Goal: Task Accomplishment & Management: Manage account settings

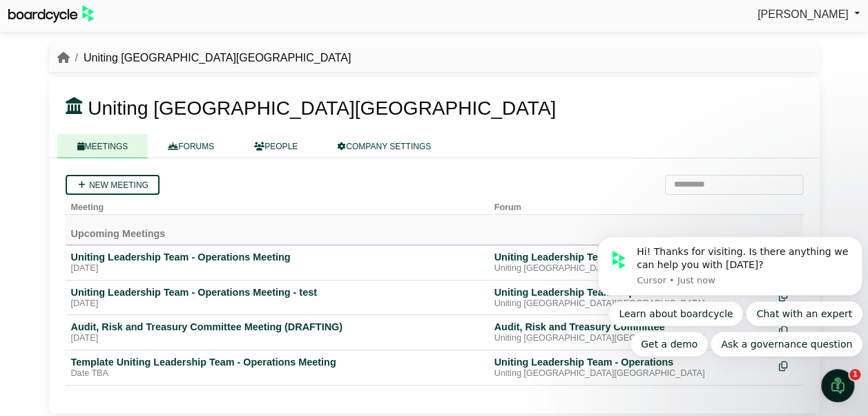
scroll to position [5, 0]
click at [858, 238] on icon "Dismiss notification" at bounding box center [859, 240] width 8 height 8
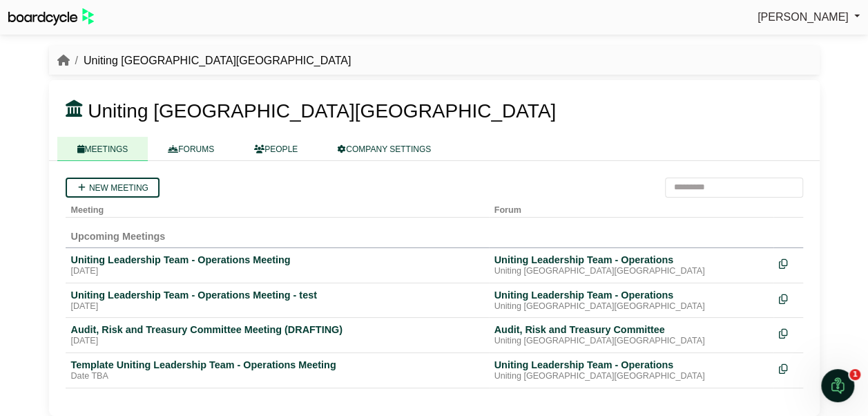
scroll to position [0, 0]
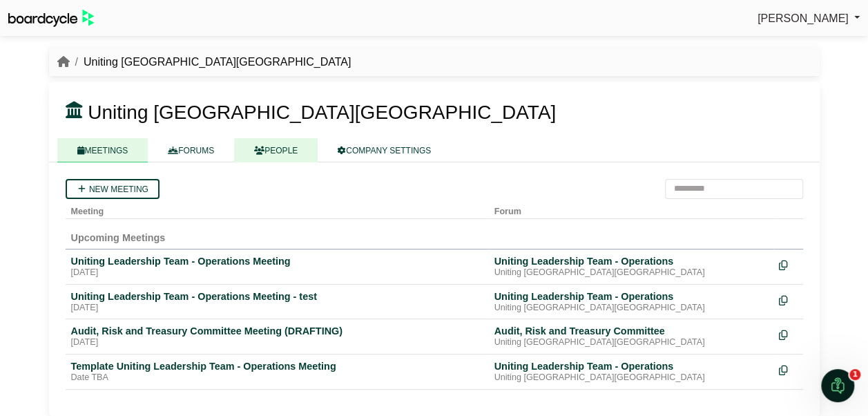
click at [269, 148] on link "PEOPLE" at bounding box center [276, 150] width 84 height 24
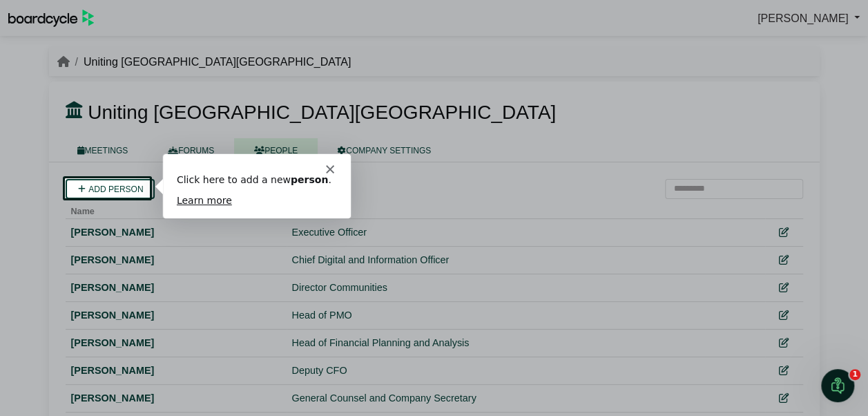
click at [331, 168] on icon "Close" at bounding box center [328, 168] width 8 height 8
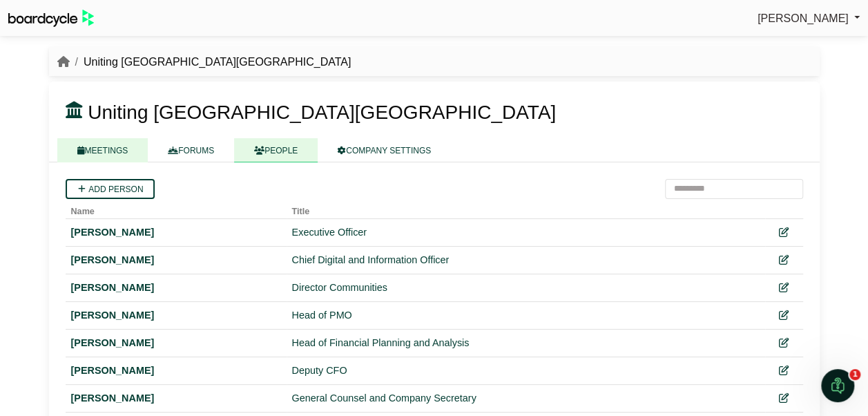
click at [106, 146] on link "MEETINGS" at bounding box center [102, 150] width 91 height 24
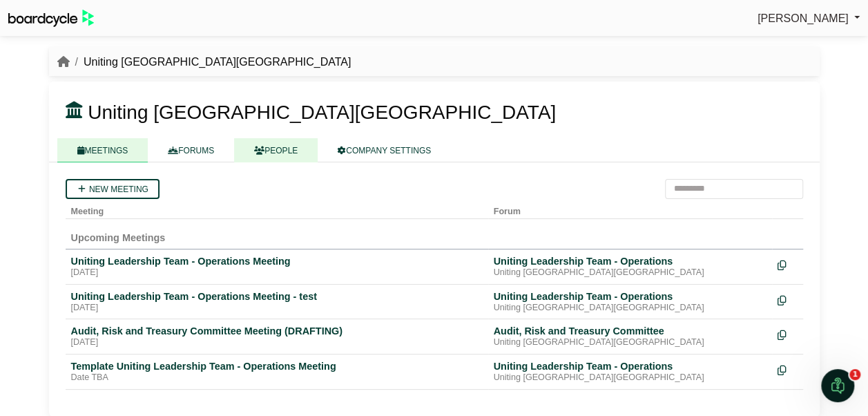
click at [272, 152] on link "PEOPLE" at bounding box center [276, 150] width 84 height 24
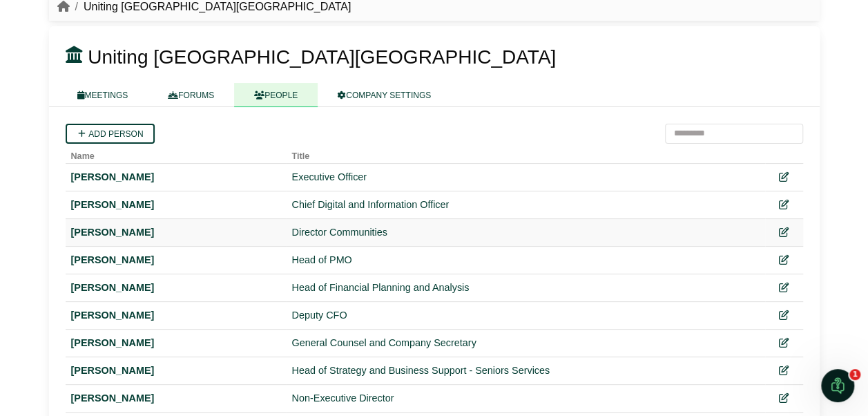
scroll to position [69, 0]
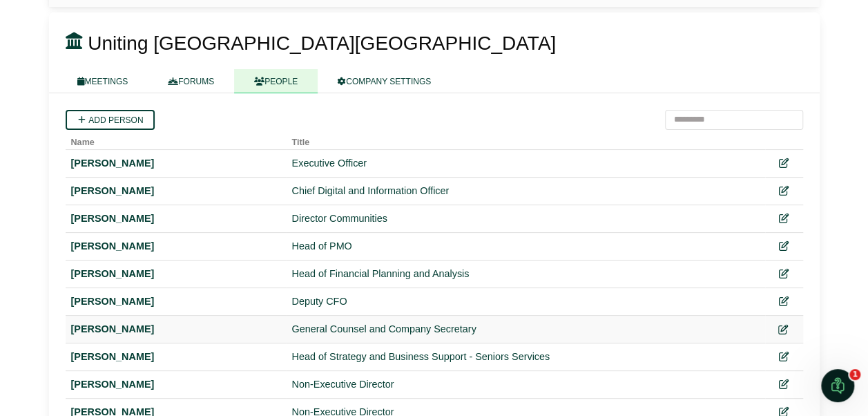
click at [780, 326] on icon at bounding box center [783, 329] width 10 height 10
click at [91, 84] on link "MEETINGS" at bounding box center [102, 81] width 91 height 24
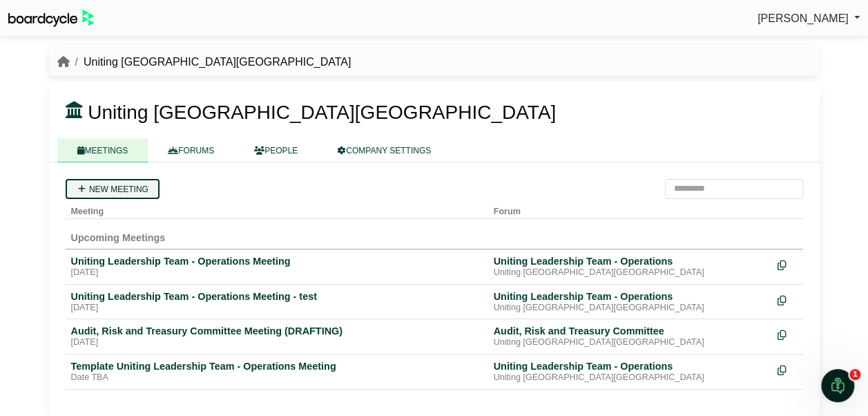
click at [120, 188] on link "New meeting" at bounding box center [113, 189] width 94 height 20
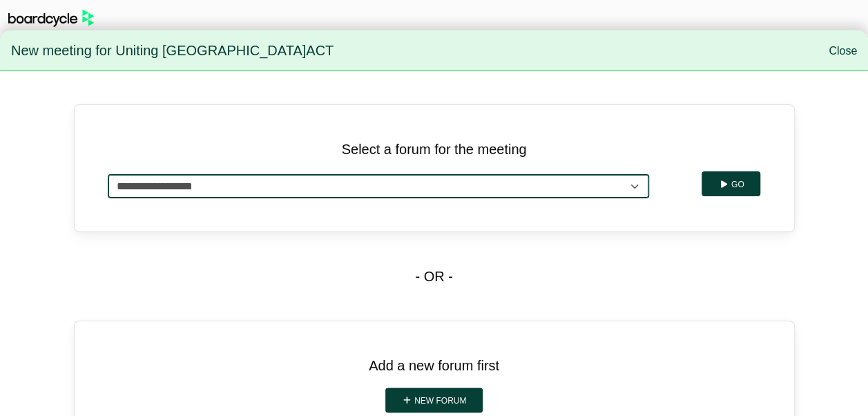
click at [630, 191] on select "**********" at bounding box center [379, 186] width 542 height 24
click at [612, 188] on select "**********" at bounding box center [379, 186] width 542 height 24
click at [108, 174] on select "**********" at bounding box center [379, 186] width 542 height 24
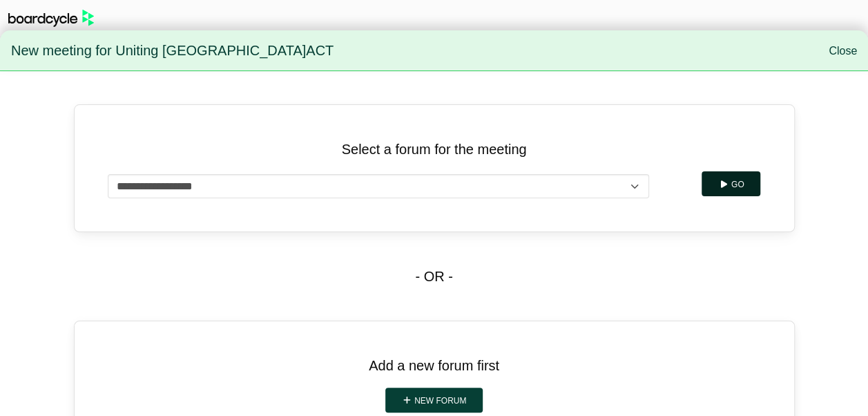
click at [732, 178] on button "Go" at bounding box center [730, 183] width 59 height 25
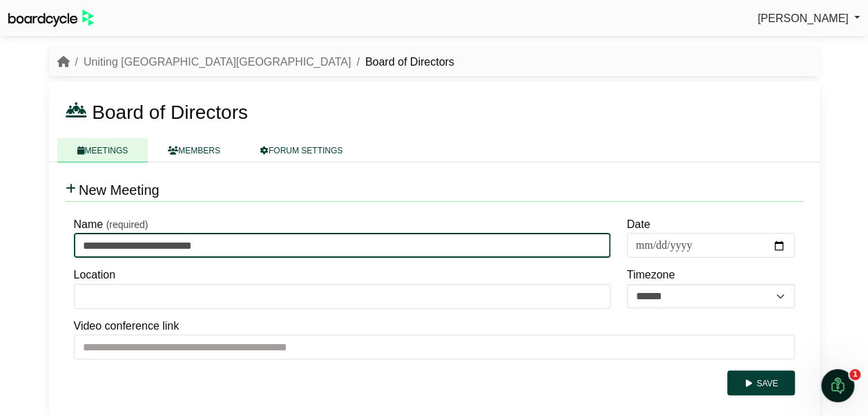
click at [242, 242] on input "**********" at bounding box center [342, 245] width 536 height 25
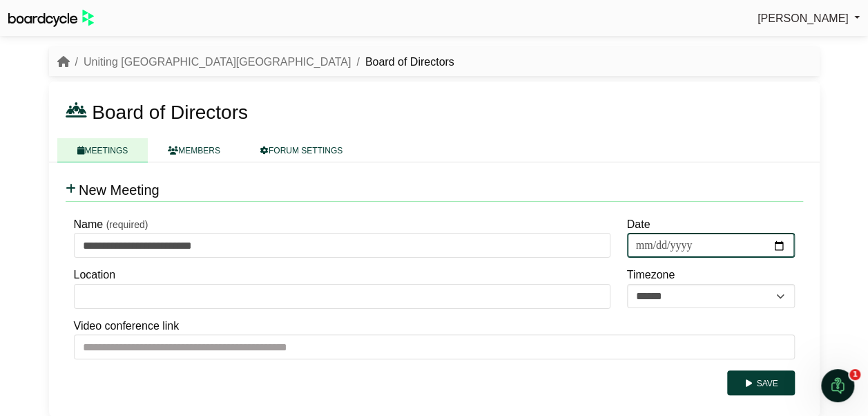
click at [778, 251] on input "Date" at bounding box center [711, 245] width 168 height 25
type input "**********"
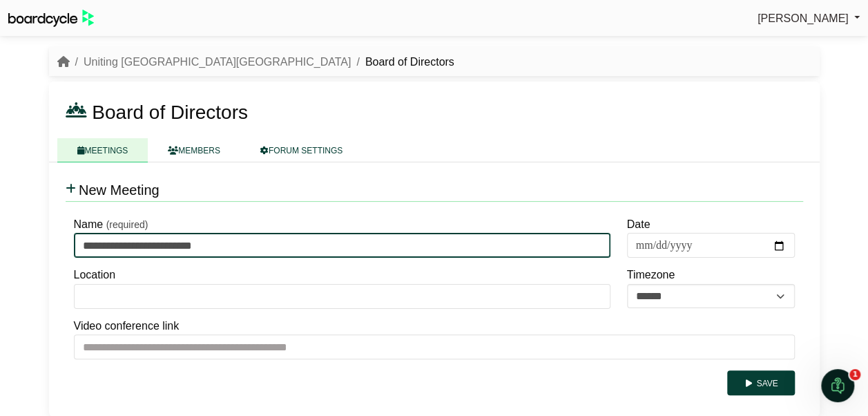
click at [251, 249] on input "**********" at bounding box center [342, 245] width 536 height 25
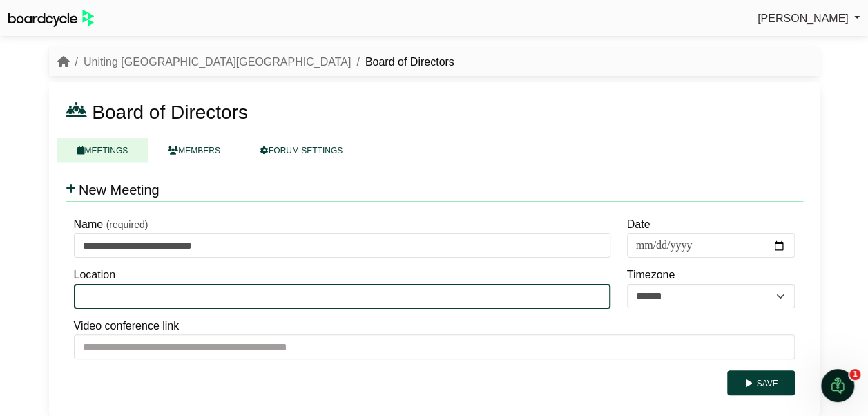
click at [149, 291] on input "Location" at bounding box center [342, 296] width 536 height 25
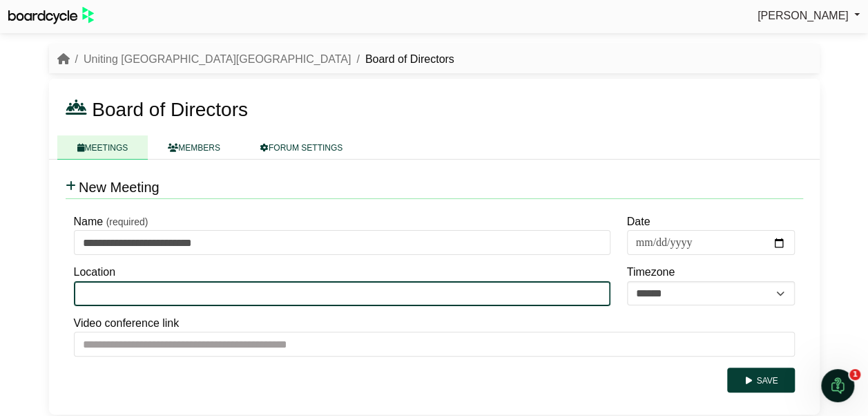
scroll to position [4, 0]
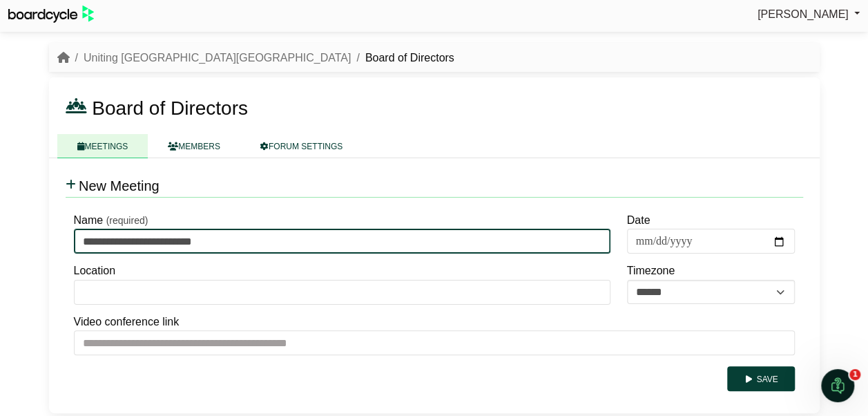
click at [251, 235] on input "**********" at bounding box center [342, 241] width 536 height 25
type input "**********"
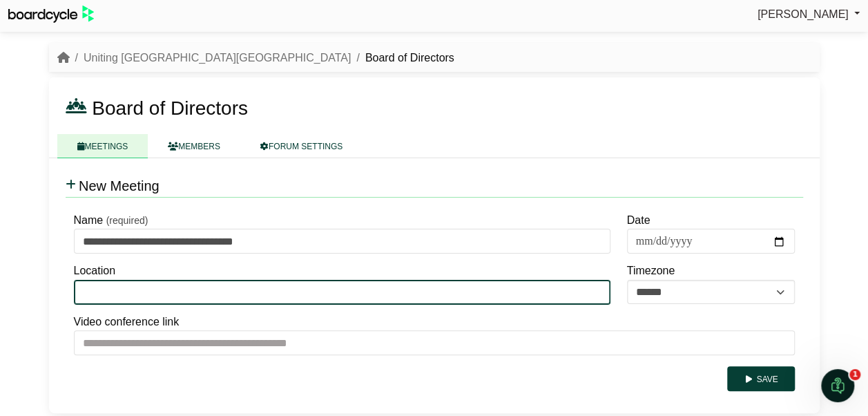
click at [157, 284] on input "Location" at bounding box center [342, 292] width 536 height 25
paste input "**********"
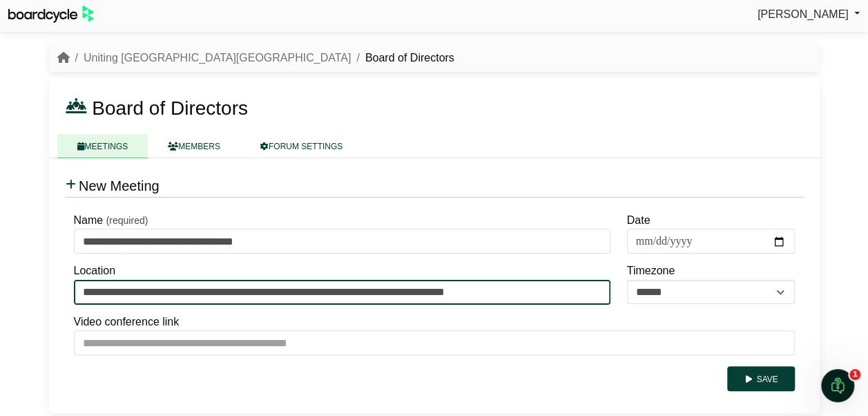
type input "**********"
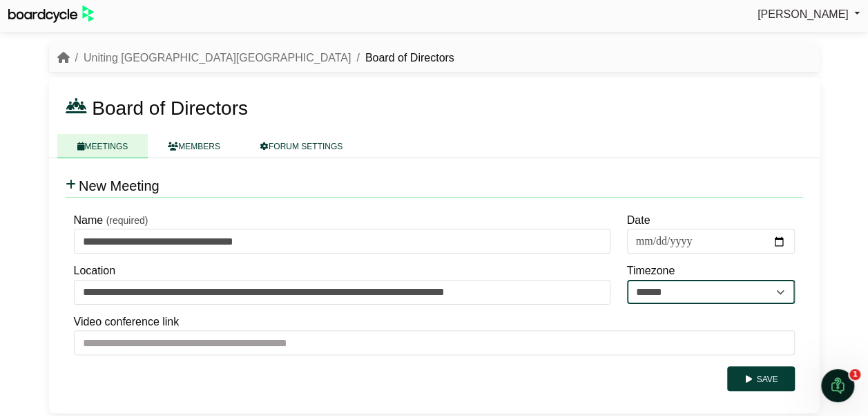
click at [671, 297] on select "**********" at bounding box center [711, 292] width 168 height 25
click at [671, 292] on select "**********" at bounding box center [711, 292] width 168 height 25
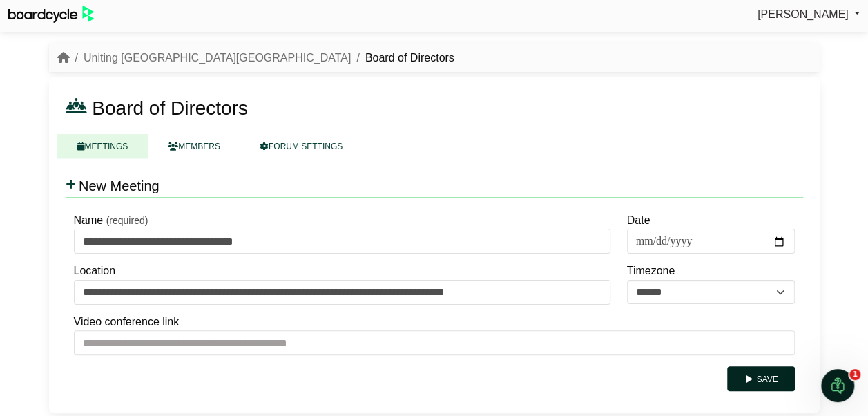
click at [754, 378] on icon "submit" at bounding box center [749, 379] width 10 height 8
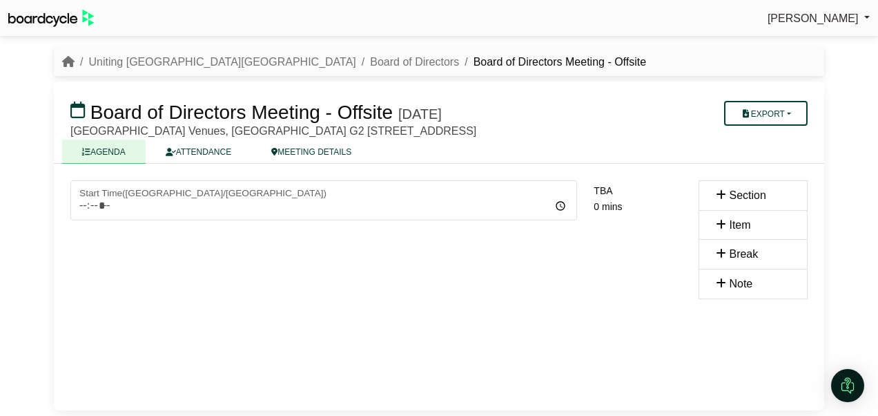
click at [740, 196] on span "Section" at bounding box center [747, 195] width 37 height 12
click at [718, 196] on icon at bounding box center [721, 194] width 10 height 11
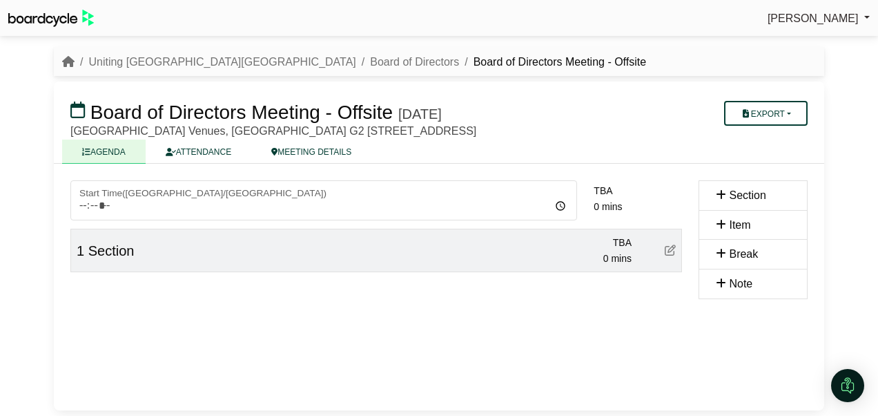
click at [739, 224] on span "Item" at bounding box center [739, 225] width 21 height 12
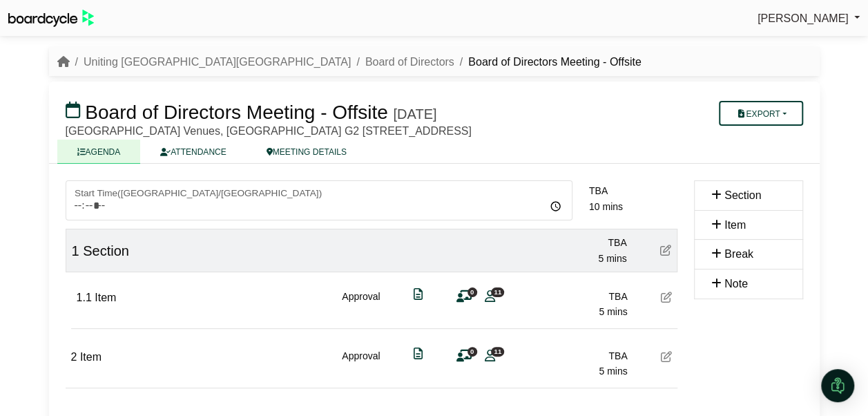
click at [149, 357] on div "2 Item Approval 0 11 TBA 5 mins" at bounding box center [372, 357] width 612 height 53
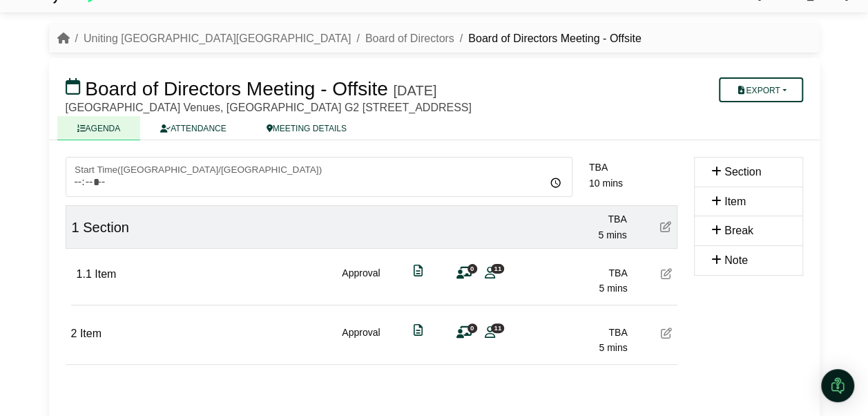
scroll to position [46, 0]
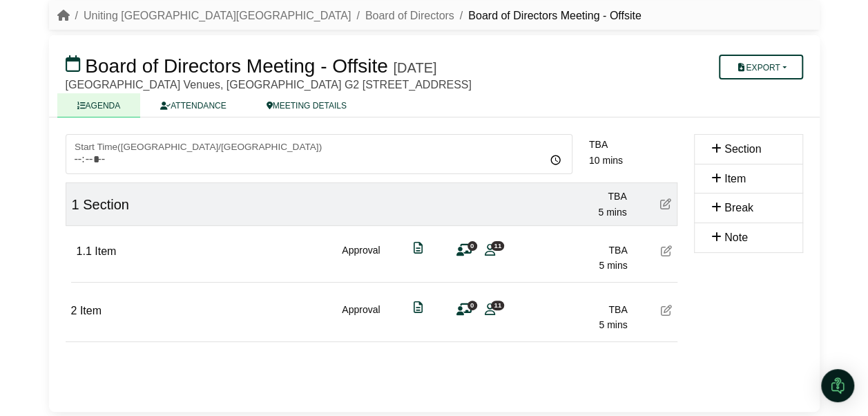
click at [99, 302] on div "2 Item" at bounding box center [86, 317] width 30 height 31
click at [100, 313] on span "Item" at bounding box center [90, 310] width 21 height 12
click at [108, 254] on span "Item" at bounding box center [105, 251] width 21 height 12
click at [744, 182] on span "Item" at bounding box center [734, 179] width 21 height 12
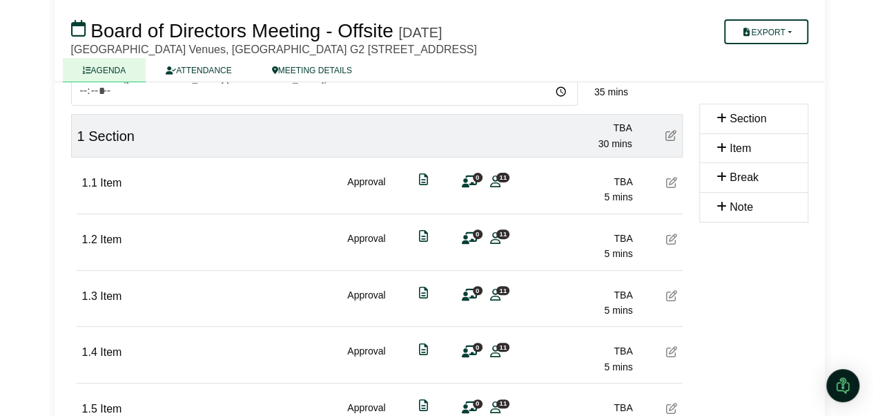
scroll to position [101, 0]
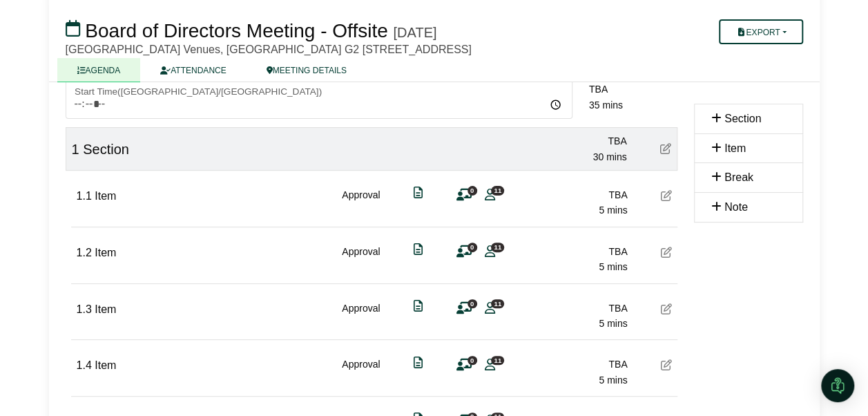
click at [667, 255] on icon at bounding box center [666, 251] width 11 height 11
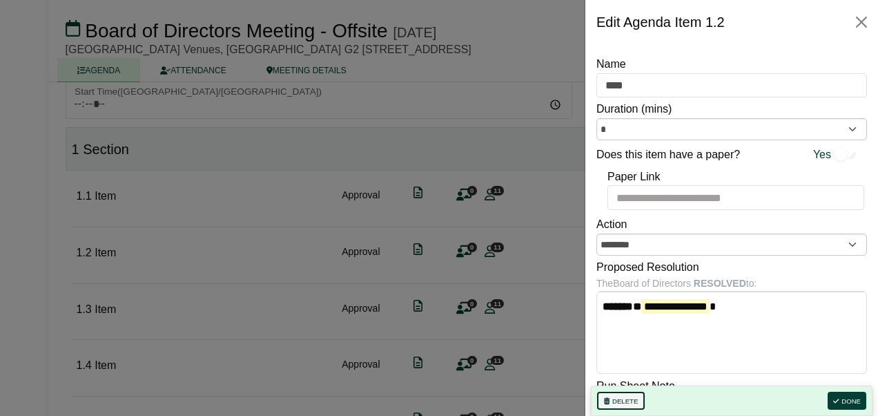
click at [630, 402] on button "Delete" at bounding box center [621, 400] width 48 height 18
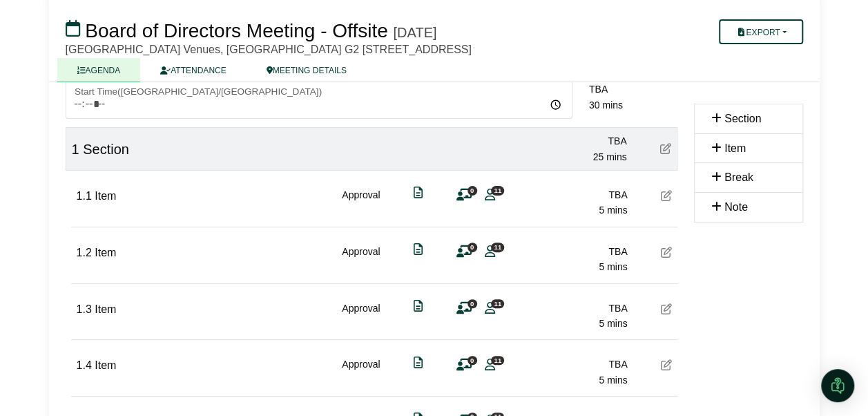
click at [665, 251] on icon at bounding box center [666, 251] width 11 height 11
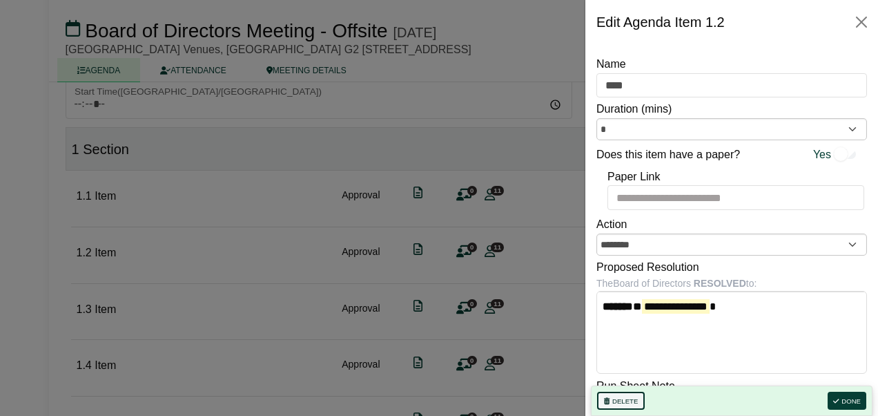
click at [614, 396] on button "Delete" at bounding box center [621, 400] width 48 height 18
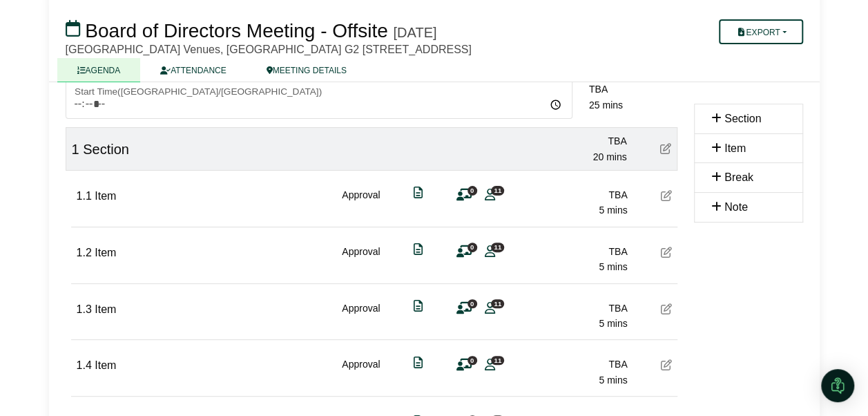
click at [661, 250] on icon at bounding box center [666, 251] width 11 height 11
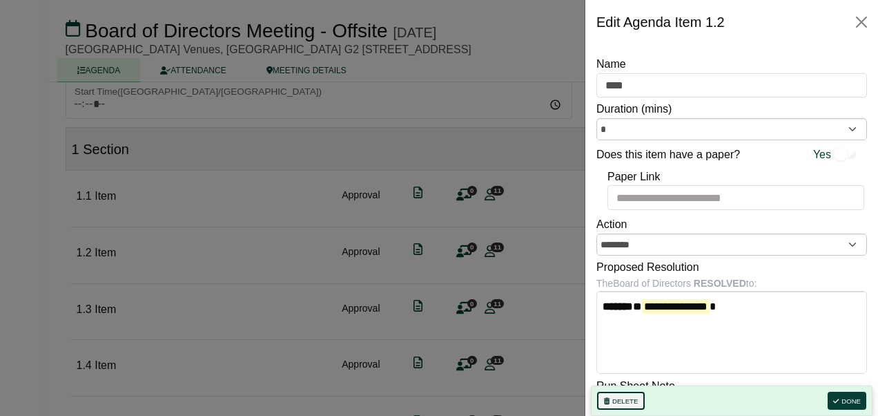
click at [623, 401] on button "Delete" at bounding box center [621, 400] width 48 height 18
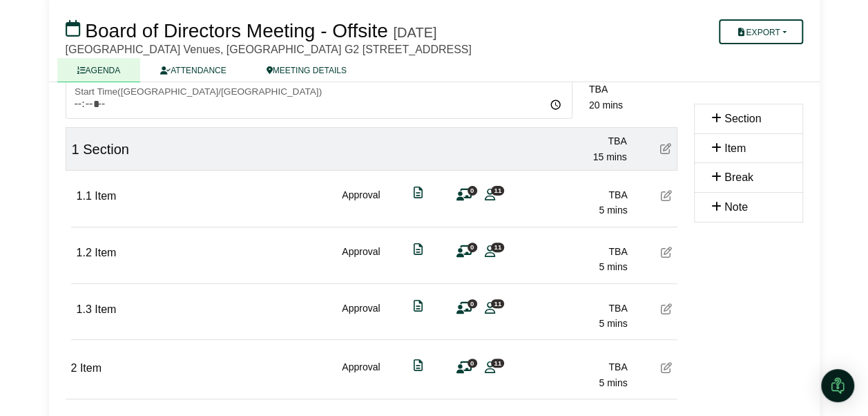
click at [663, 307] on icon at bounding box center [666, 308] width 11 height 11
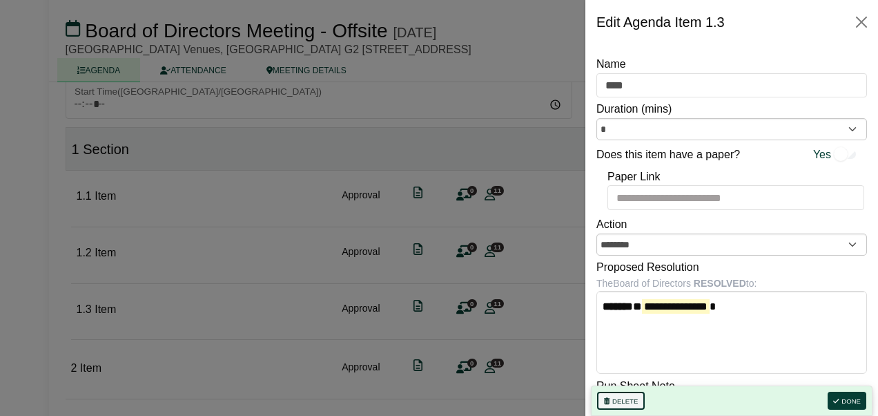
click at [614, 396] on button "Delete" at bounding box center [621, 400] width 48 height 18
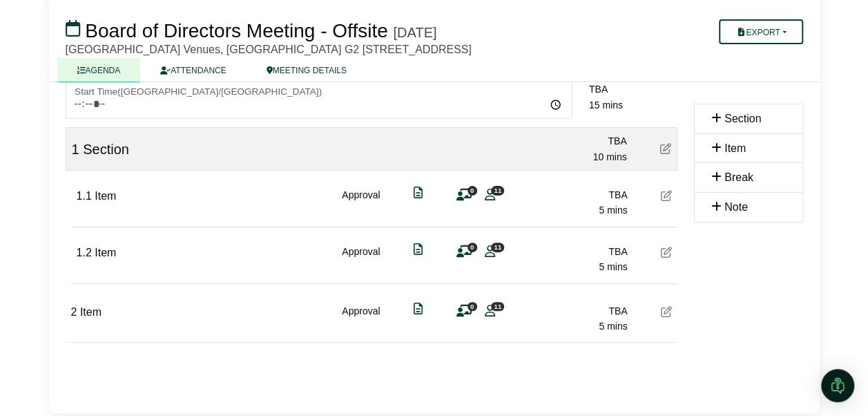
click at [668, 148] on icon at bounding box center [665, 148] width 11 height 11
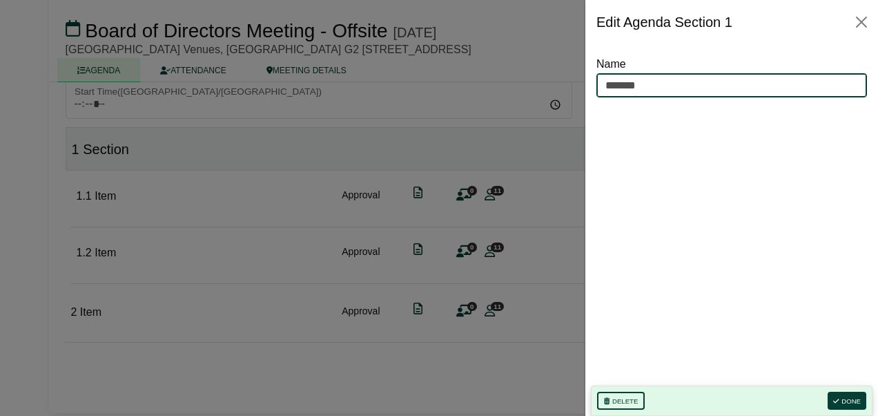
click at [674, 86] on input "*******" at bounding box center [732, 85] width 271 height 25
drag, startPoint x: 674, startPoint y: 86, endPoint x: 555, endPoint y: 84, distance: 118.8
click at [555, 84] on body "Melissa Graham Sign Out Uniting NSW.ACT Board of Directors Board of Directors M…" at bounding box center [439, 107] width 878 height 416
type input "*"
type input "**********"
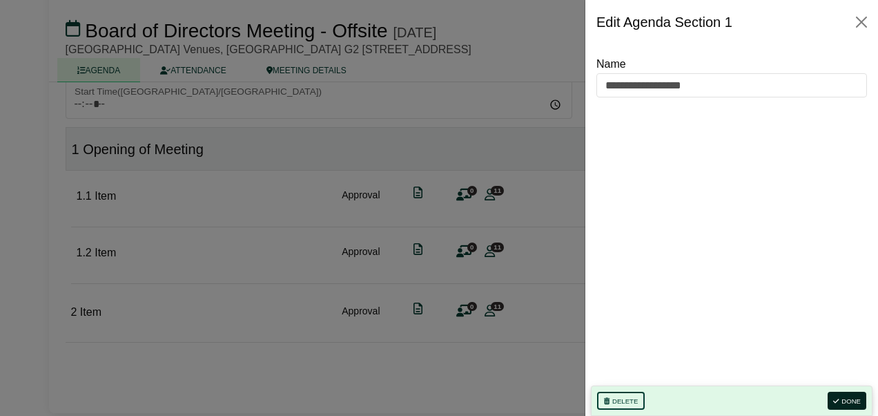
click at [849, 405] on button "Done" at bounding box center [847, 400] width 39 height 18
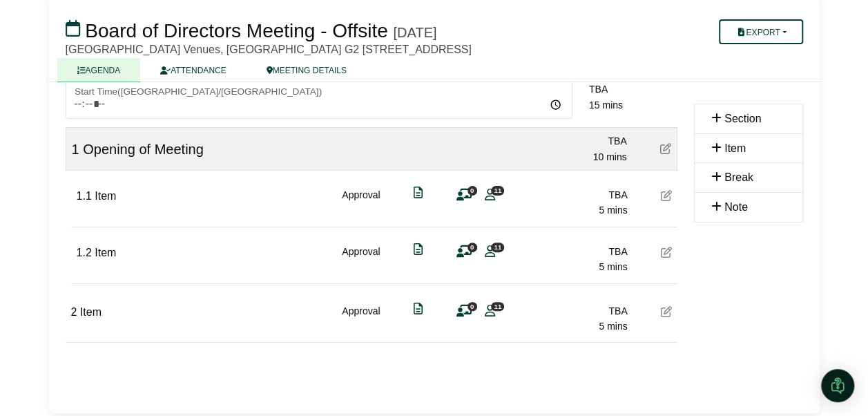
click at [465, 251] on icon at bounding box center [463, 251] width 15 height 1
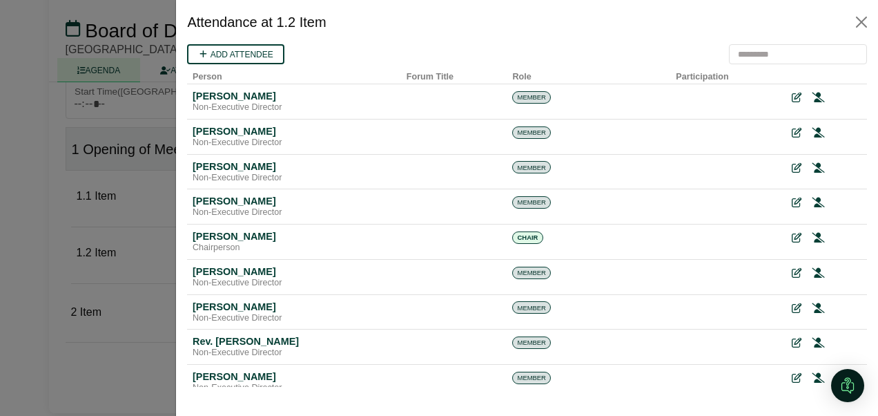
scroll to position [0, 0]
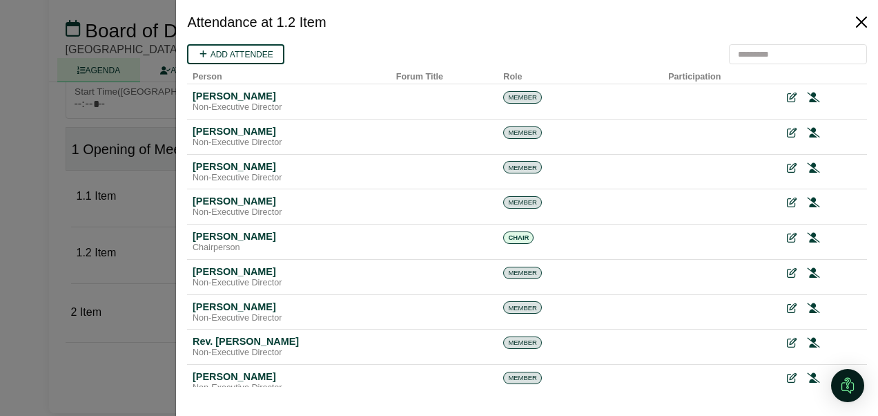
click at [863, 21] on button "Close" at bounding box center [862, 22] width 22 height 22
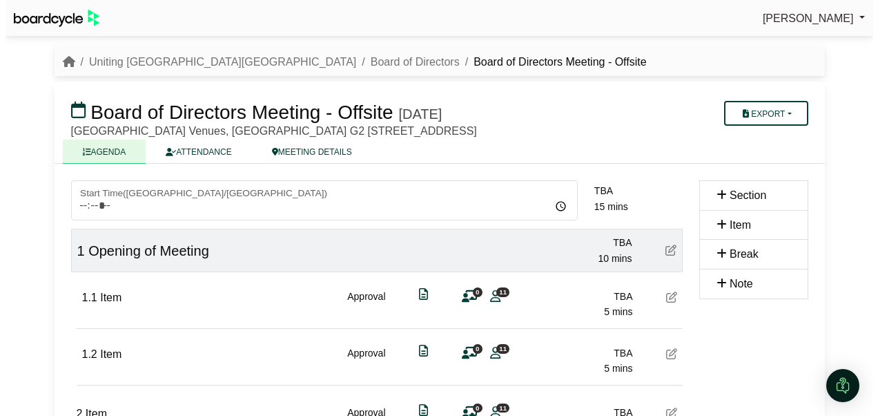
scroll to position [101, 0]
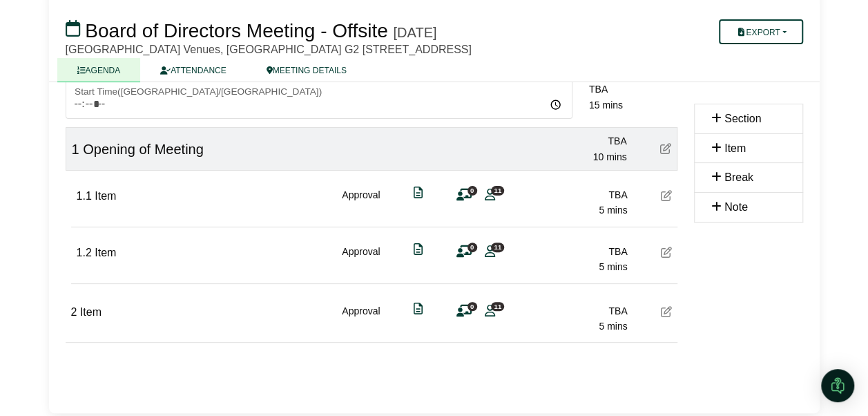
click at [418, 193] on icon at bounding box center [418, 192] width 9 height 1
click at [666, 197] on icon at bounding box center [666, 195] width 11 height 11
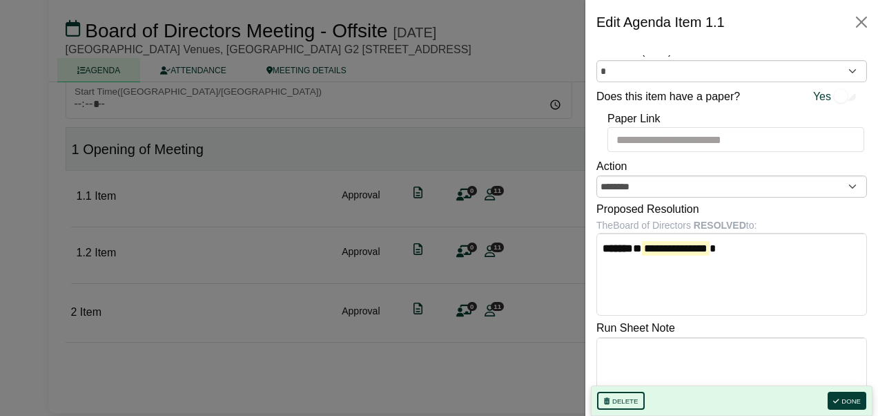
scroll to position [0, 0]
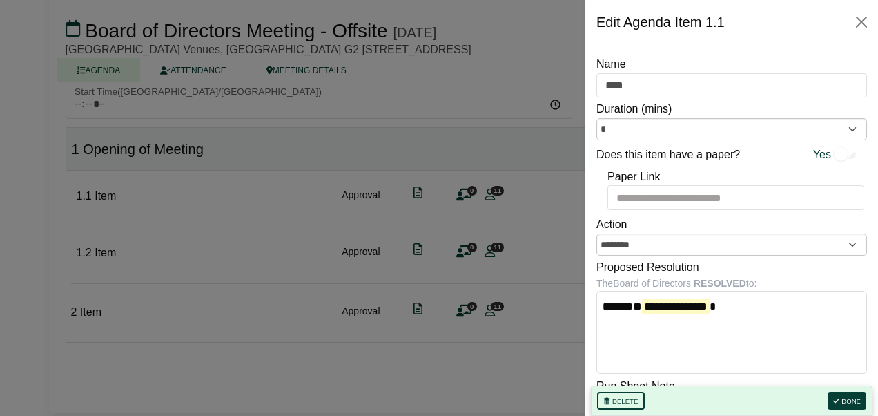
click at [853, 410] on div "Delete Done" at bounding box center [732, 400] width 282 height 30
click at [853, 400] on button "Done" at bounding box center [847, 400] width 39 height 18
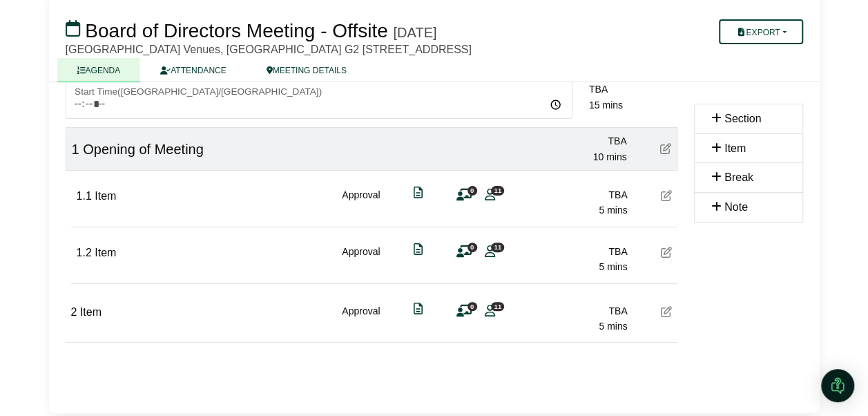
click at [667, 193] on icon at bounding box center [666, 195] width 11 height 11
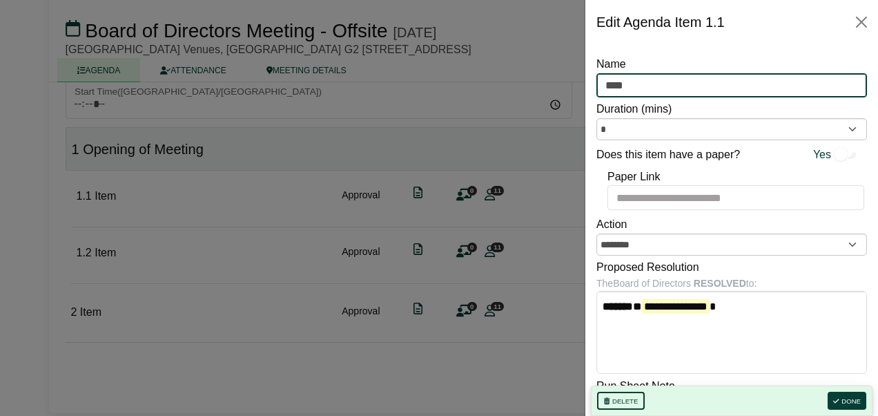
click at [670, 86] on input "****" at bounding box center [732, 85] width 271 height 25
type input "*"
type input "*******"
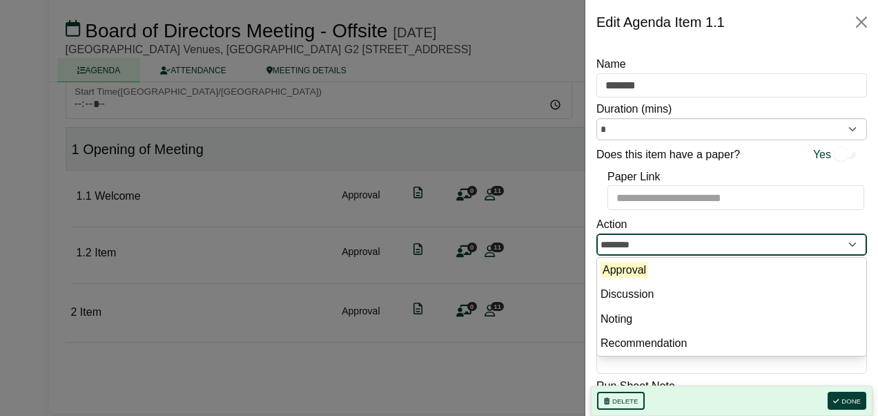
click at [823, 240] on input "********" at bounding box center [732, 244] width 271 height 22
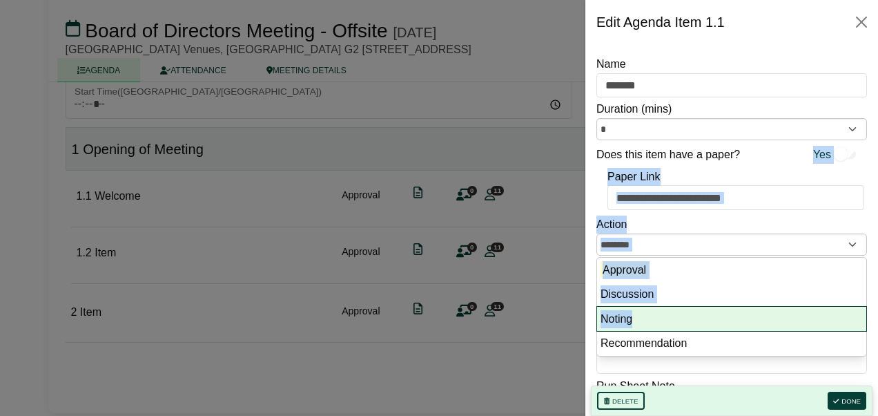
drag, startPoint x: 680, startPoint y: 322, endPoint x: 824, endPoint y: 148, distance: 225.1
click at [824, 148] on form "**********" at bounding box center [732, 266] width 271 height 423
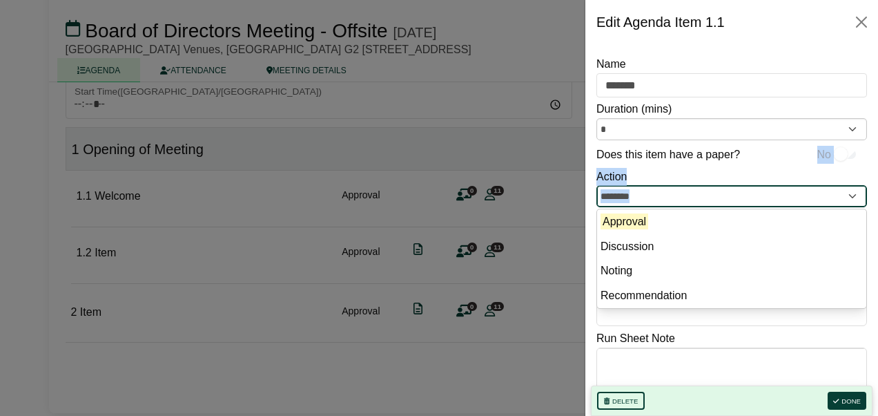
click at [826, 195] on input "********" at bounding box center [732, 196] width 271 height 22
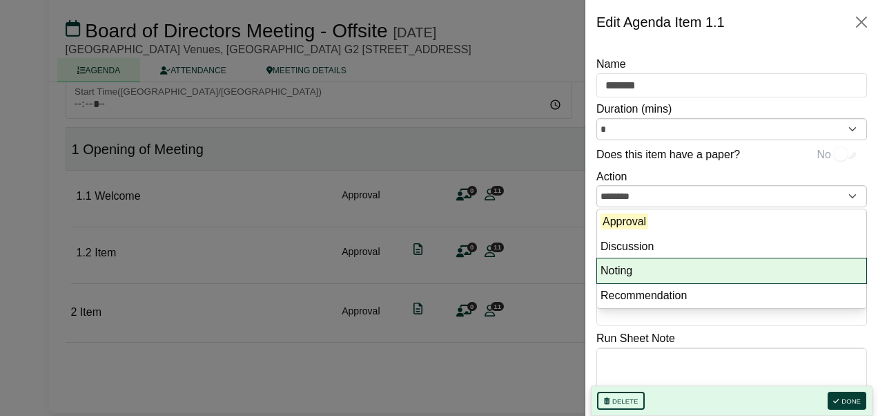
click at [642, 265] on li "Noting" at bounding box center [731, 270] width 269 height 25
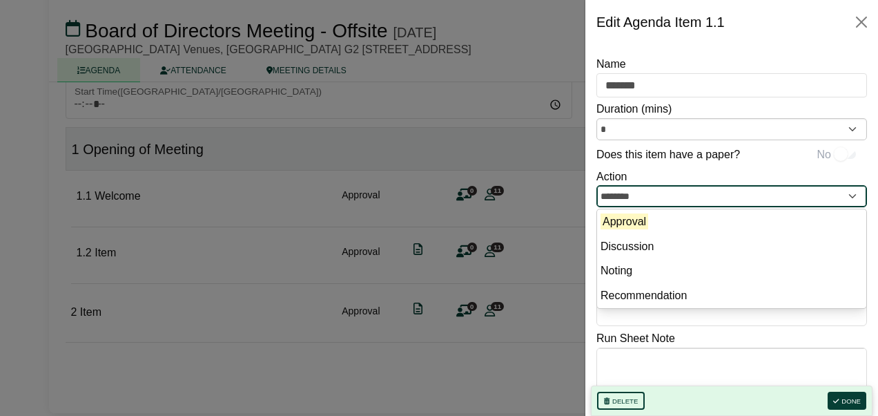
type input "******"
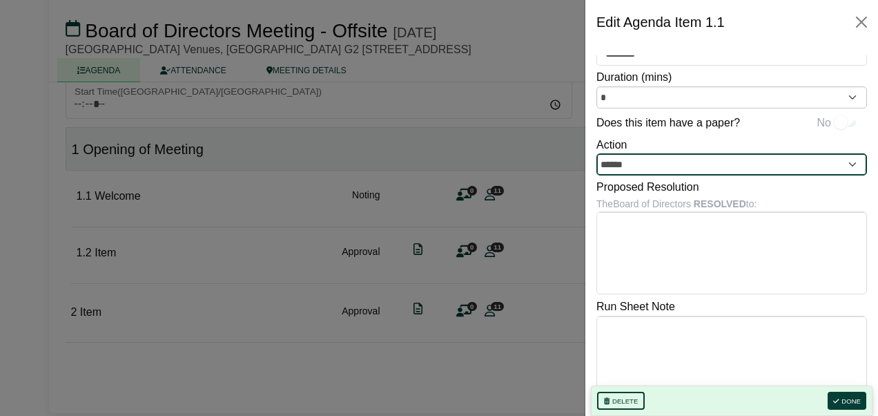
scroll to position [48, 0]
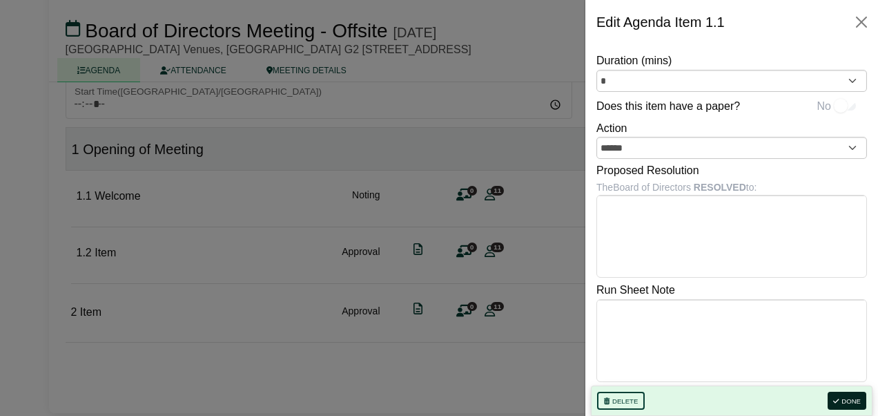
click at [851, 405] on button "Done" at bounding box center [847, 400] width 39 height 18
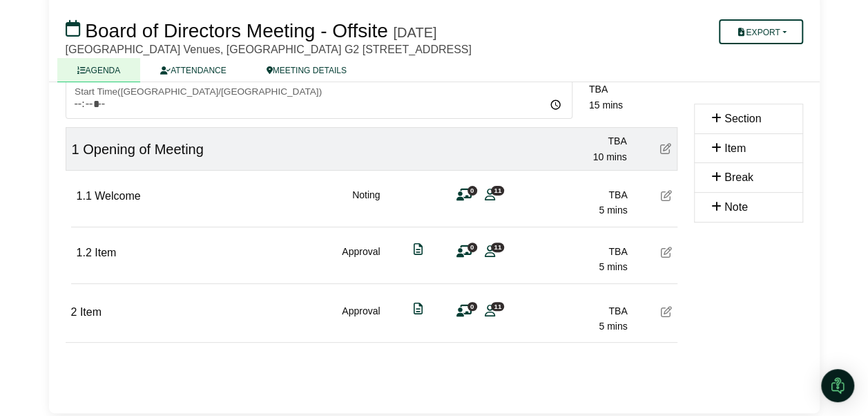
click at [664, 251] on icon at bounding box center [666, 251] width 11 height 11
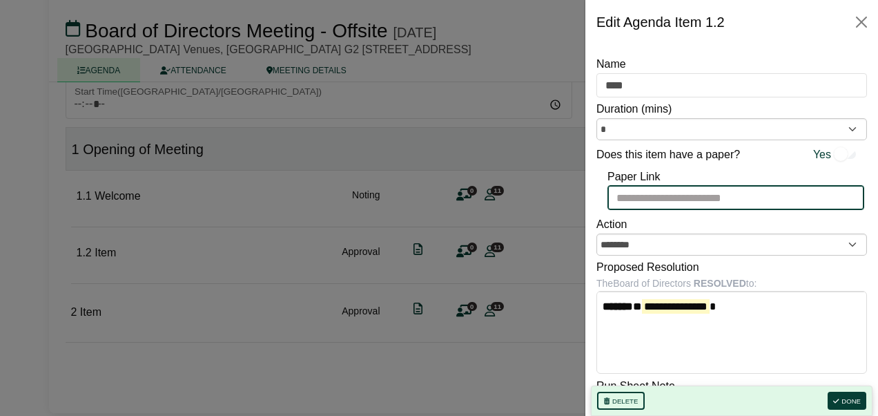
click at [769, 195] on input "Paper Link" at bounding box center [736, 197] width 257 height 25
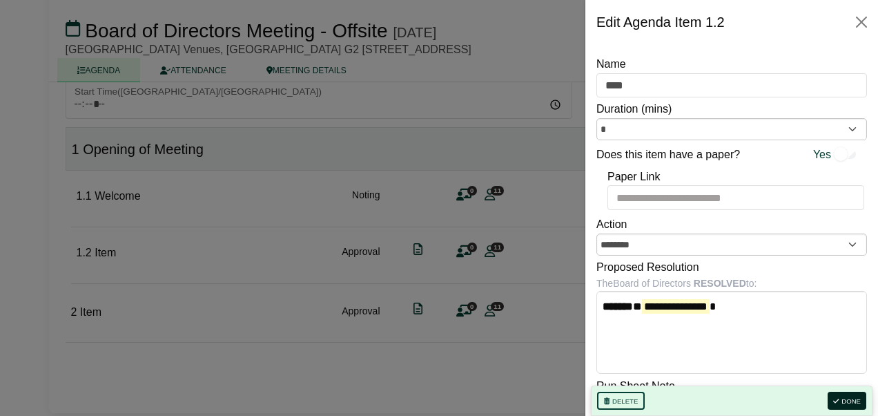
click at [855, 398] on button "Done" at bounding box center [847, 400] width 39 height 18
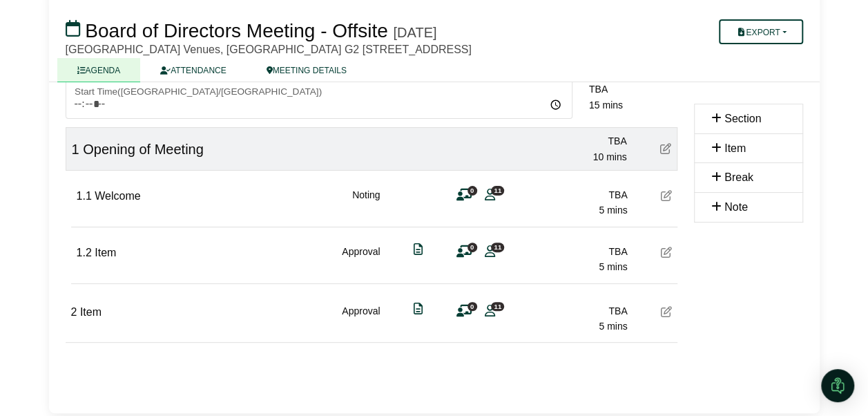
click at [666, 255] on icon at bounding box center [666, 251] width 11 height 11
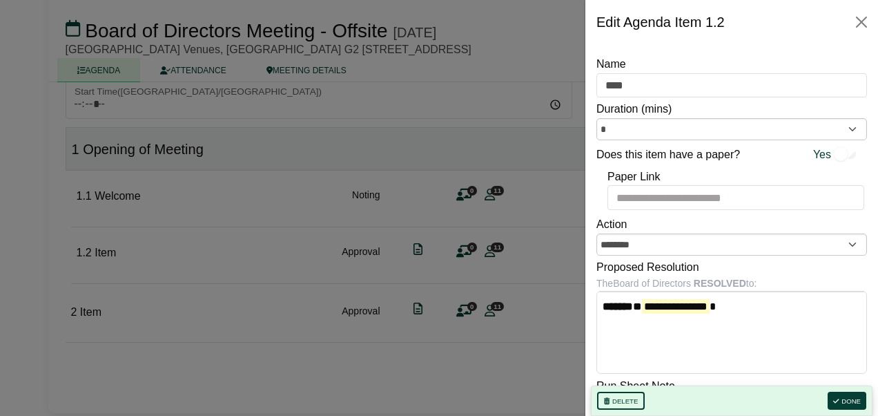
scroll to position [69, 0]
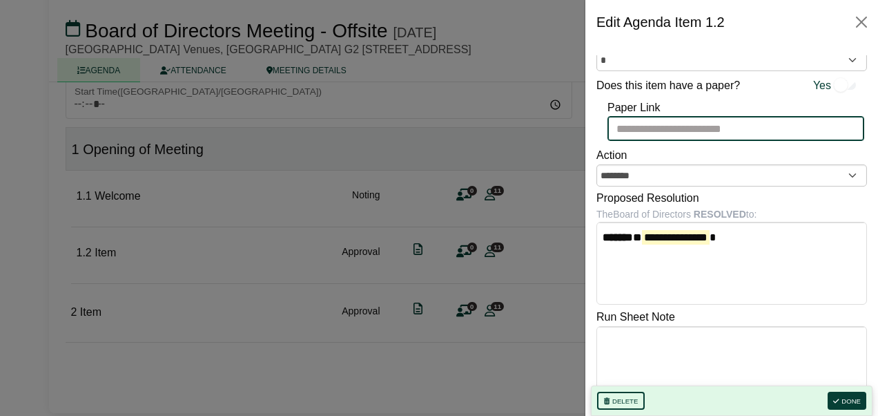
click at [773, 126] on input "Paper Link" at bounding box center [736, 128] width 257 height 25
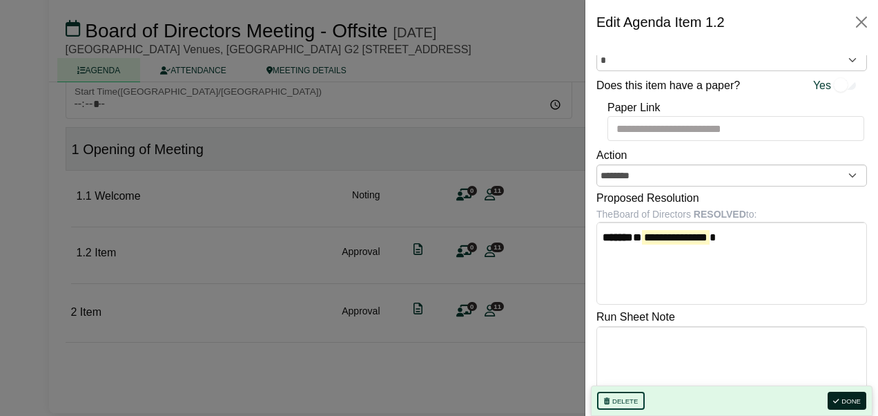
click at [848, 402] on button "Done" at bounding box center [847, 400] width 39 height 18
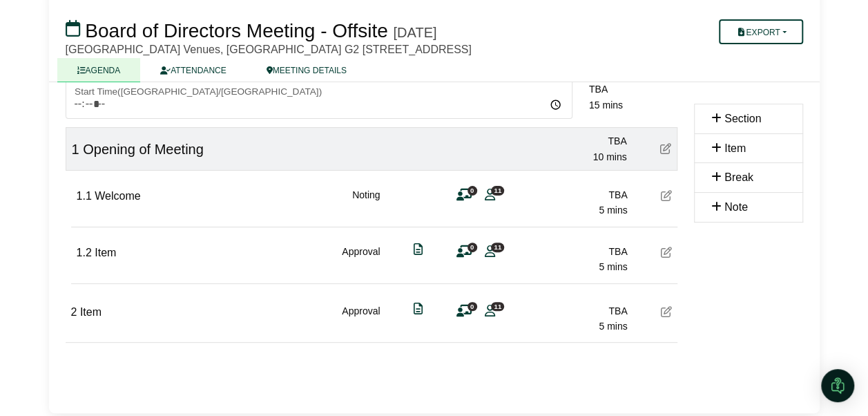
click at [0, 139] on html "Melissa Graham Sign Out Uniting NSW.ACT Board of Directors Board of Directors M…" at bounding box center [434, 107] width 868 height 416
click at [466, 252] on icon at bounding box center [463, 251] width 15 height 1
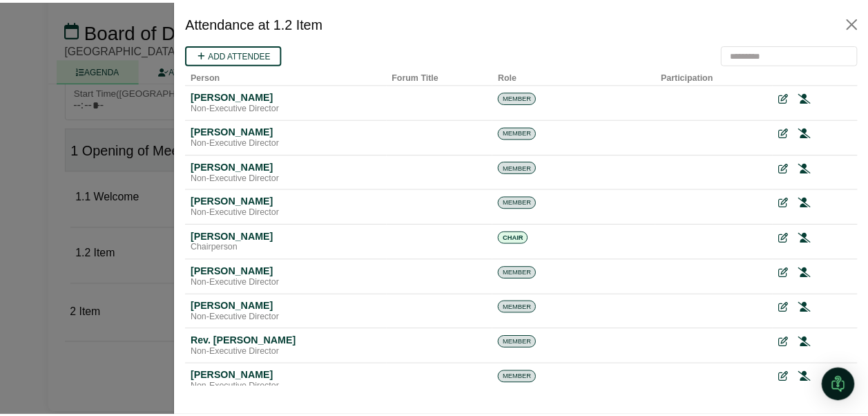
scroll to position [0, 0]
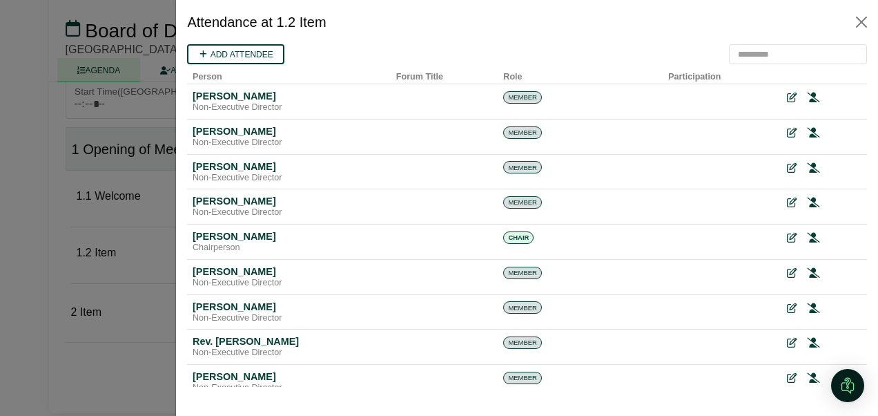
click at [16, 329] on div at bounding box center [439, 208] width 878 height 416
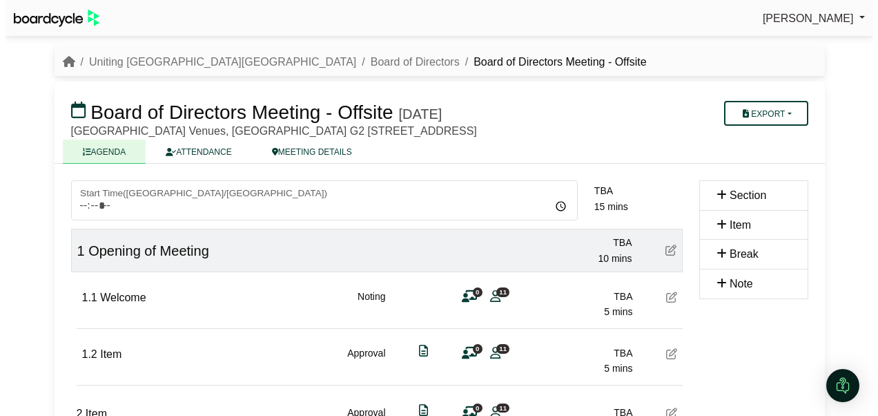
scroll to position [101, 0]
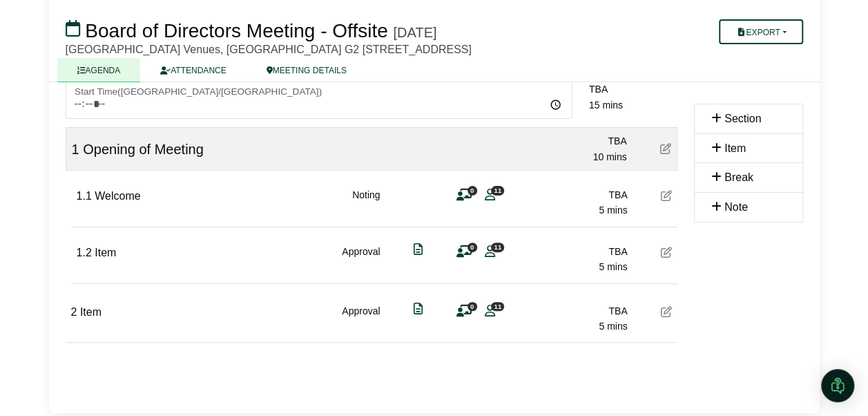
click at [471, 195] on div "0 11" at bounding box center [476, 194] width 41 height 15
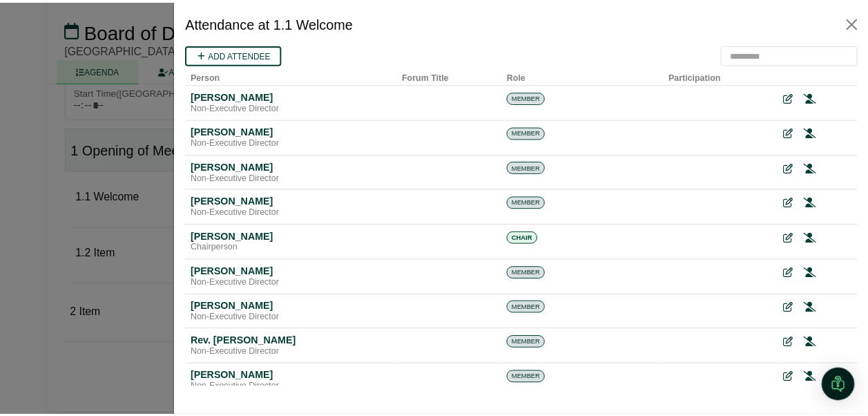
scroll to position [0, 0]
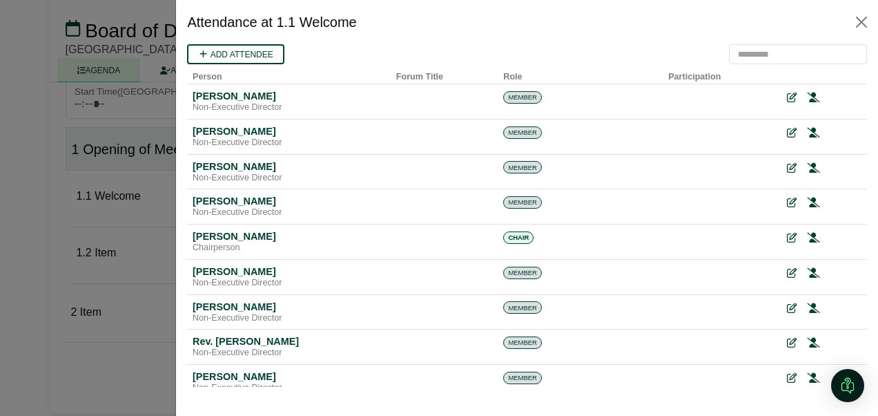
click at [11, 217] on div at bounding box center [439, 208] width 878 height 416
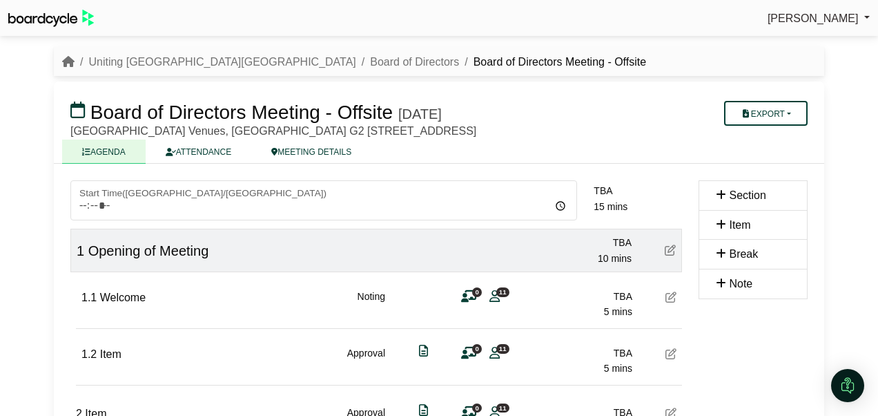
scroll to position [101, 0]
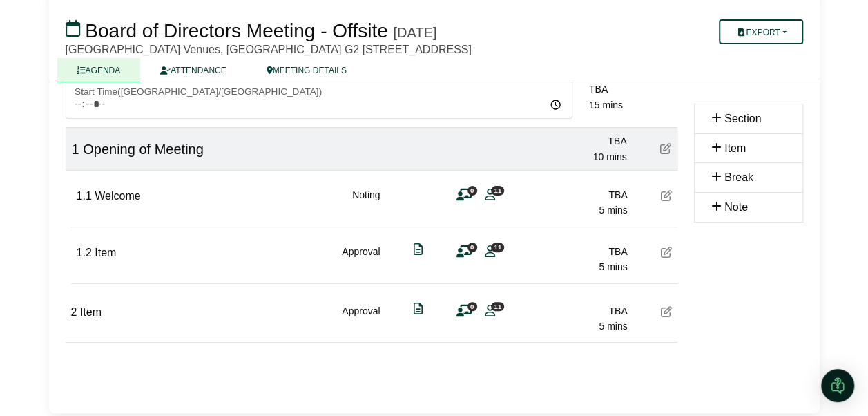
click at [467, 192] on span "0" at bounding box center [472, 190] width 10 height 9
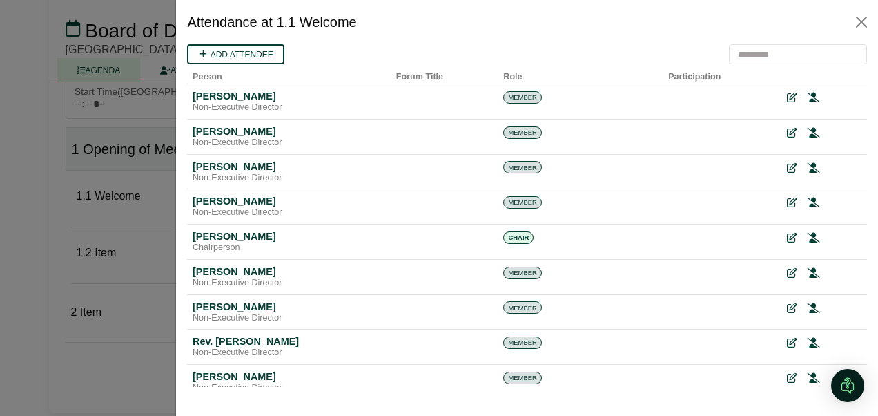
scroll to position [0, 0]
click at [9, 242] on div at bounding box center [439, 208] width 878 height 416
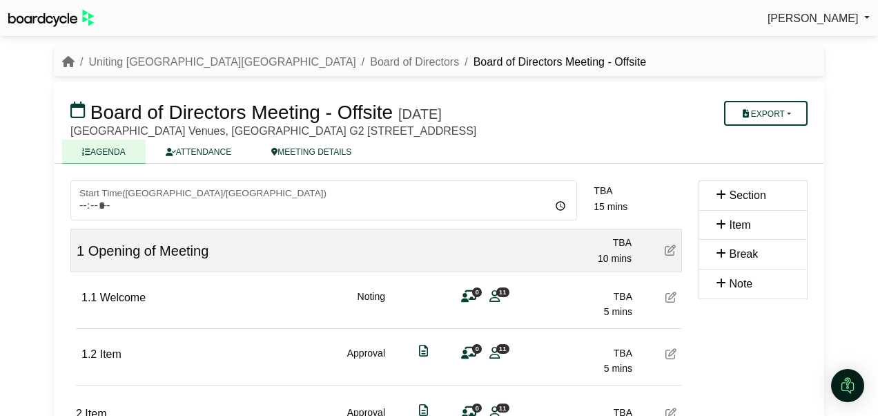
scroll to position [101, 0]
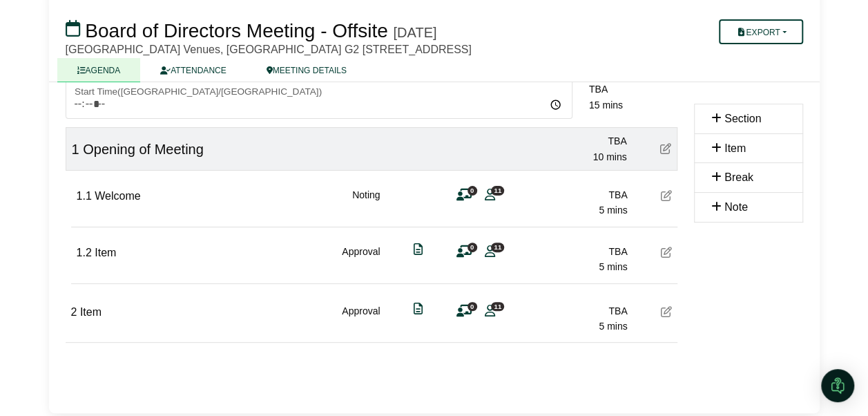
click at [496, 195] on div "0 11" at bounding box center [476, 194] width 41 height 15
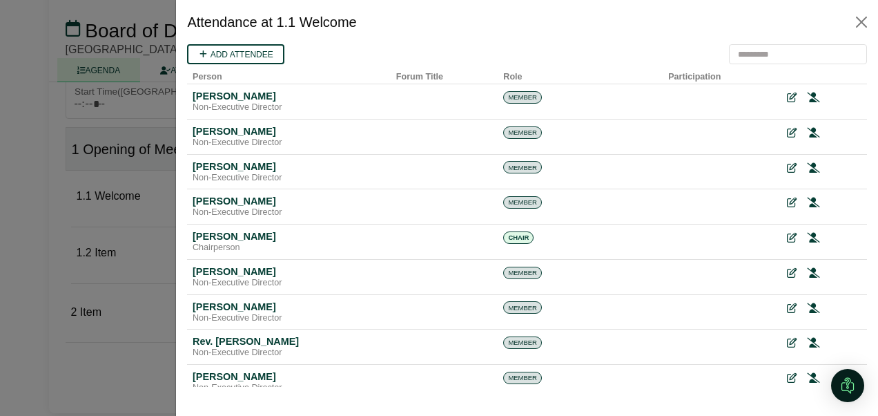
scroll to position [0, 0]
click at [21, 211] on div at bounding box center [439, 208] width 878 height 416
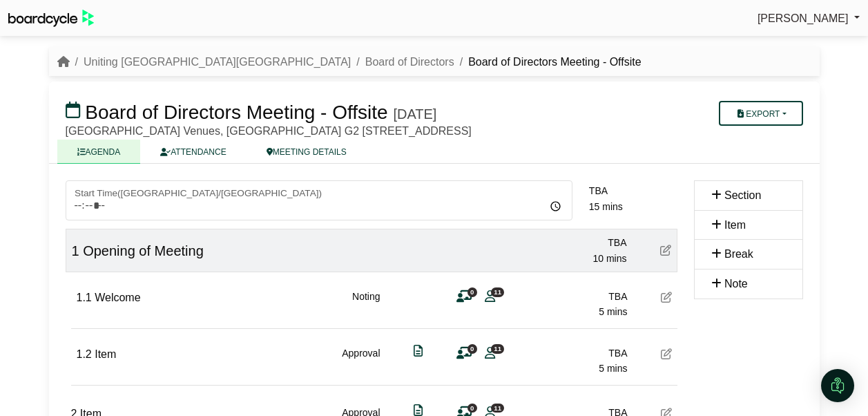
scroll to position [101, 0]
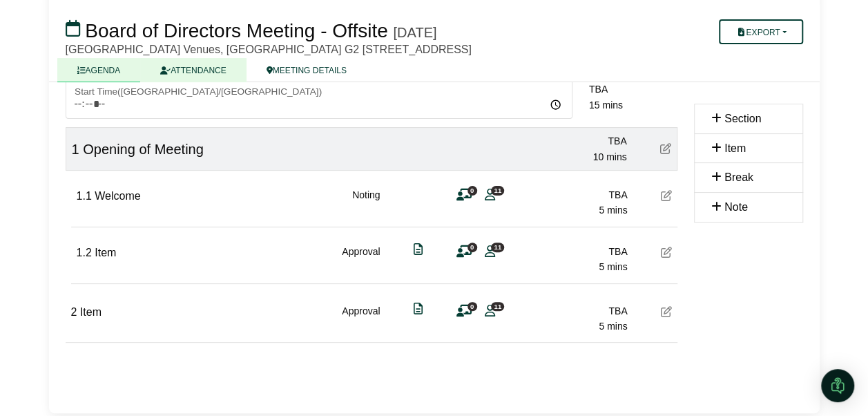
click at [197, 68] on link "ATTENDANCE" at bounding box center [193, 70] width 106 height 24
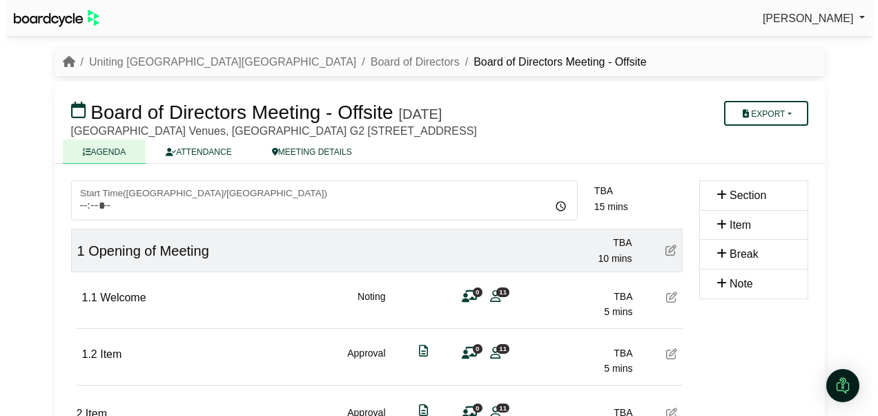
scroll to position [101, 0]
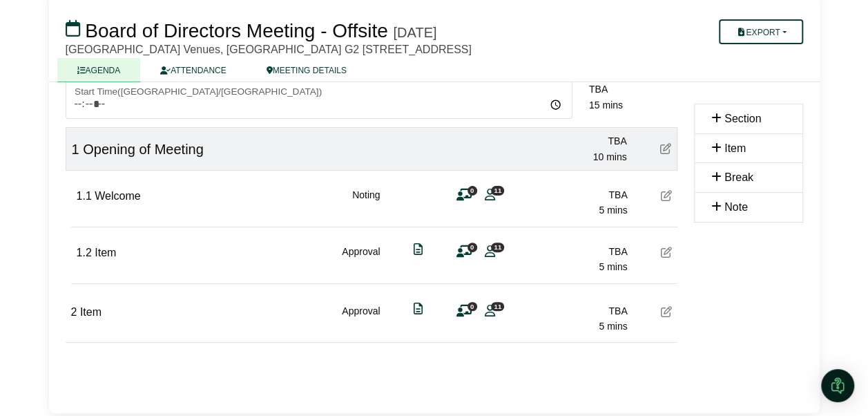
click at [491, 192] on span "11" at bounding box center [497, 190] width 13 height 9
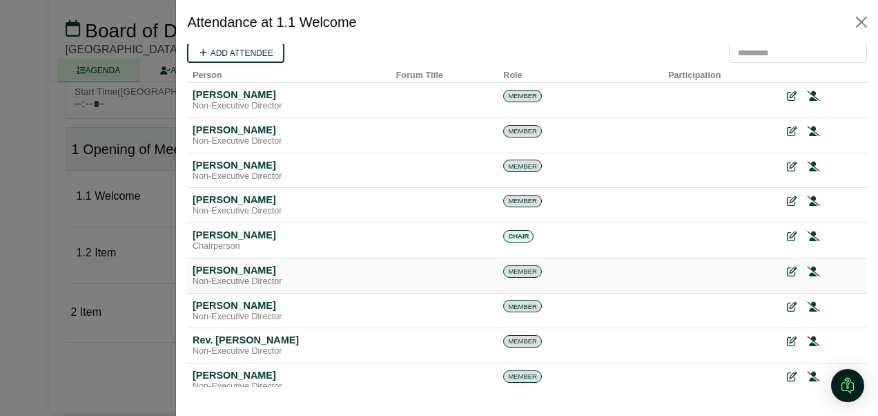
scroll to position [0, 0]
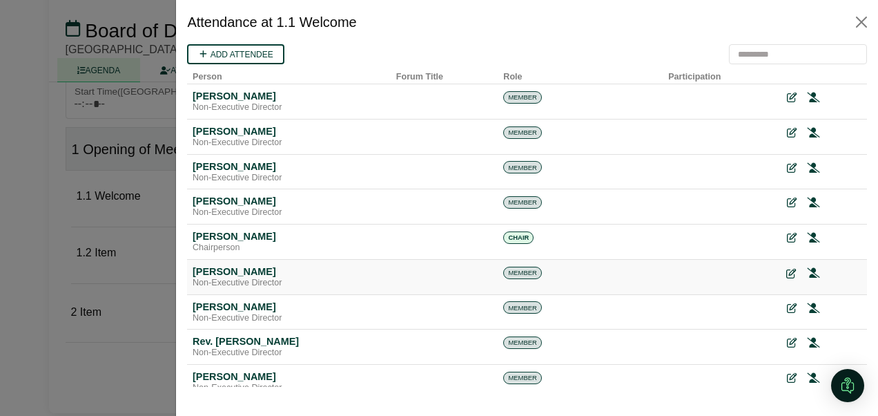
click at [786, 272] on icon at bounding box center [791, 274] width 10 height 10
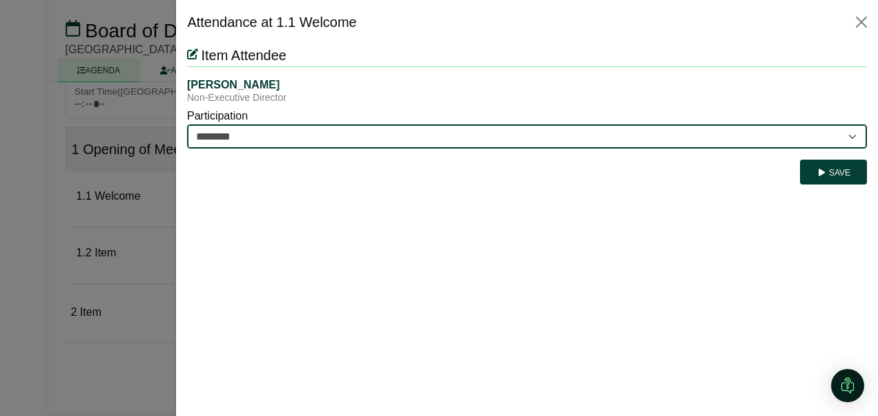
click at [853, 135] on select "********* ********" at bounding box center [527, 136] width 680 height 24
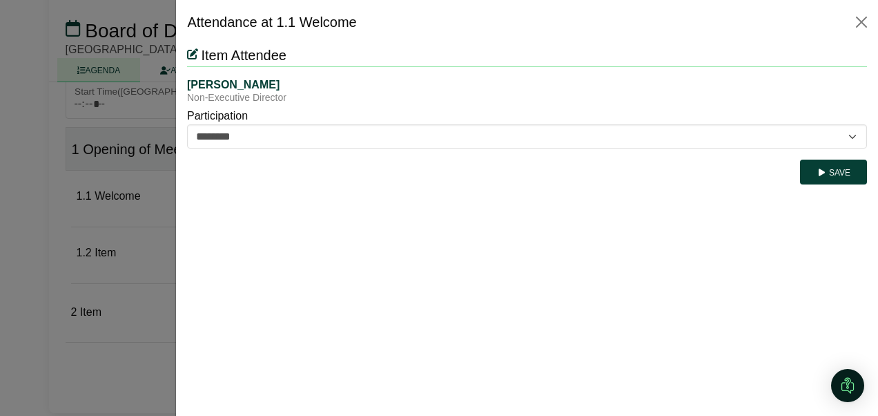
click at [0, 193] on div at bounding box center [439, 208] width 878 height 416
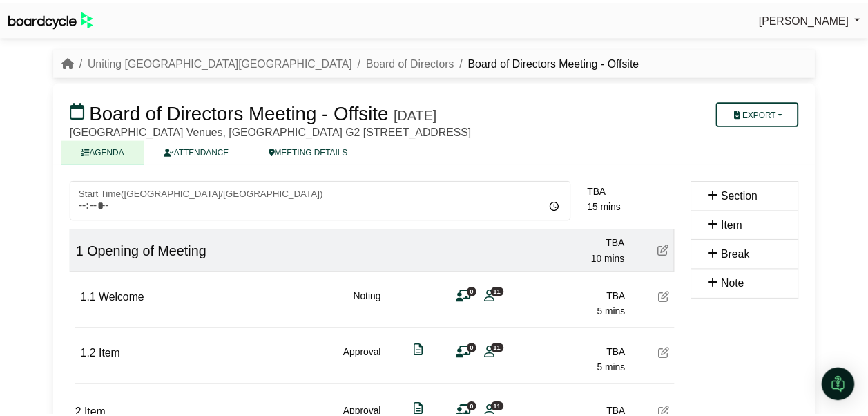
scroll to position [101, 0]
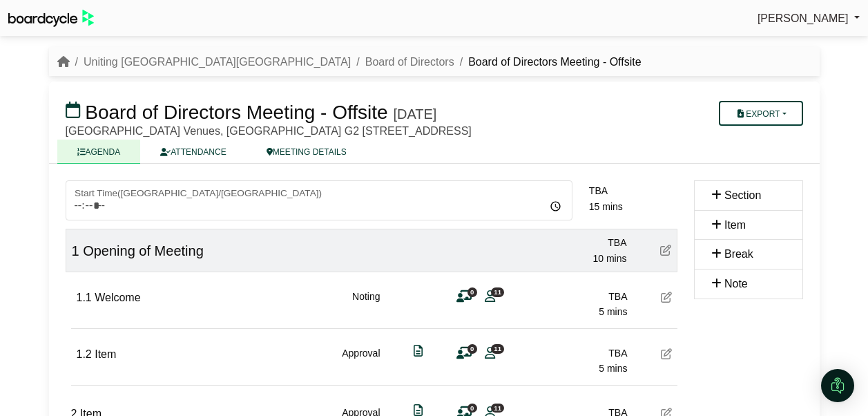
scroll to position [101, 0]
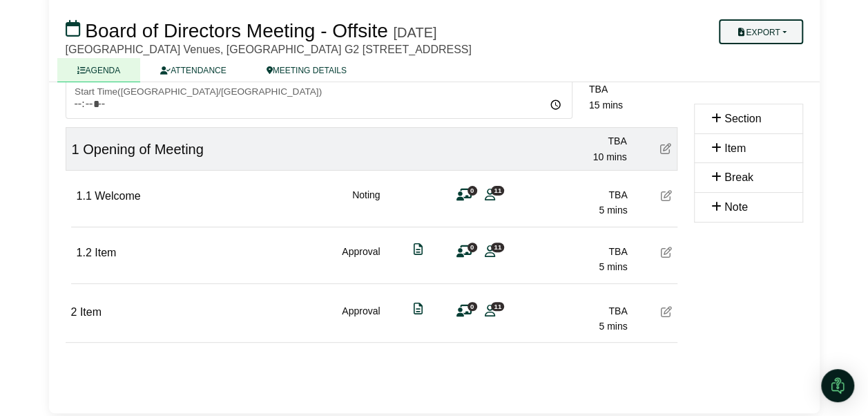
click at [766, 36] on button "Export" at bounding box center [761, 31] width 84 height 25
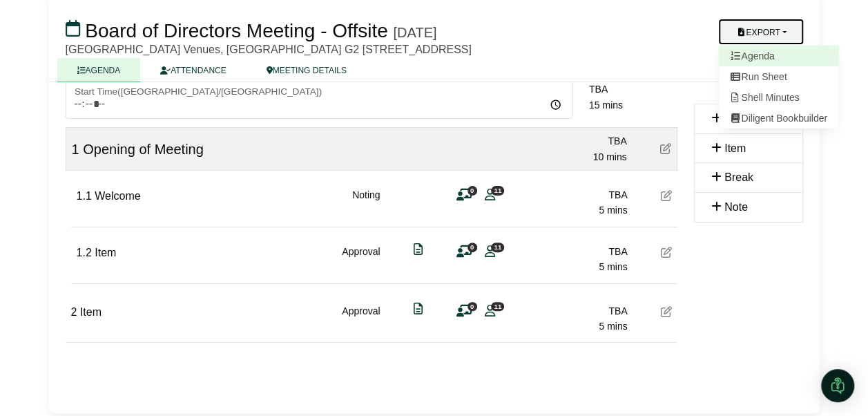
click at [759, 58] on link "Agenda" at bounding box center [778, 56] width 120 height 21
